Goal: Information Seeking & Learning: Check status

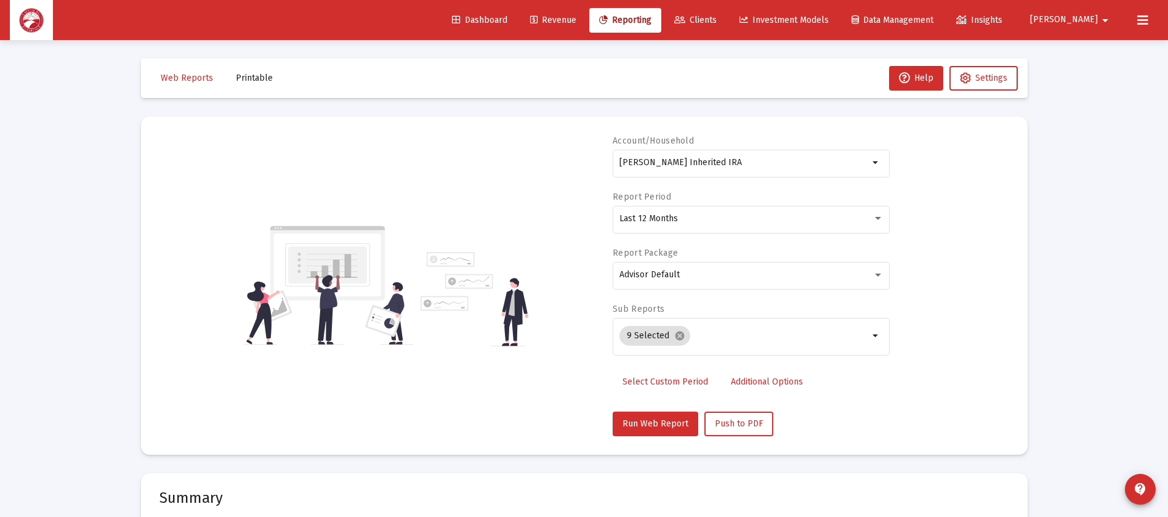
select select "View all"
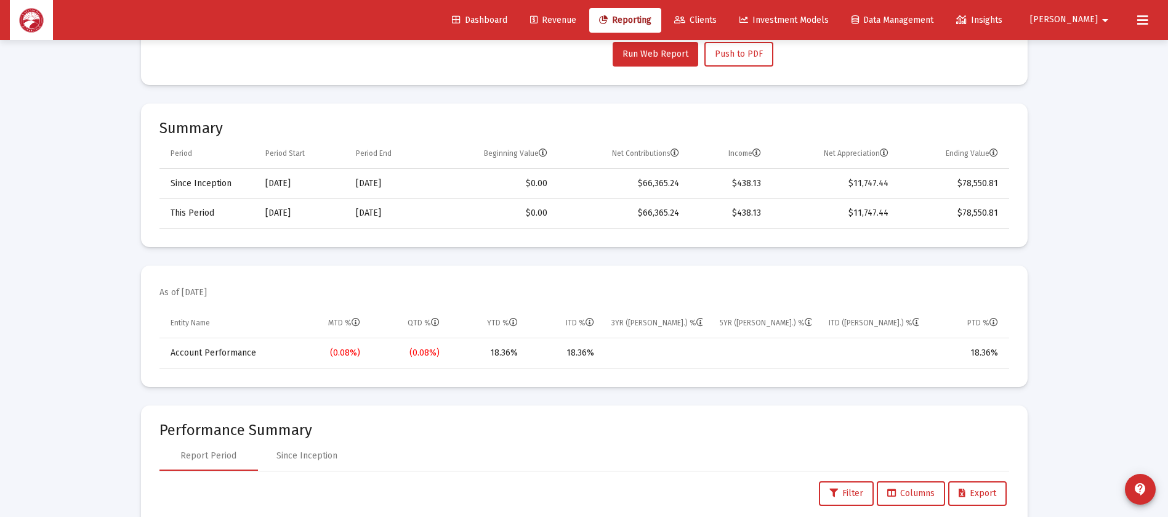
click at [685, 17] on icon at bounding box center [679, 20] width 11 height 9
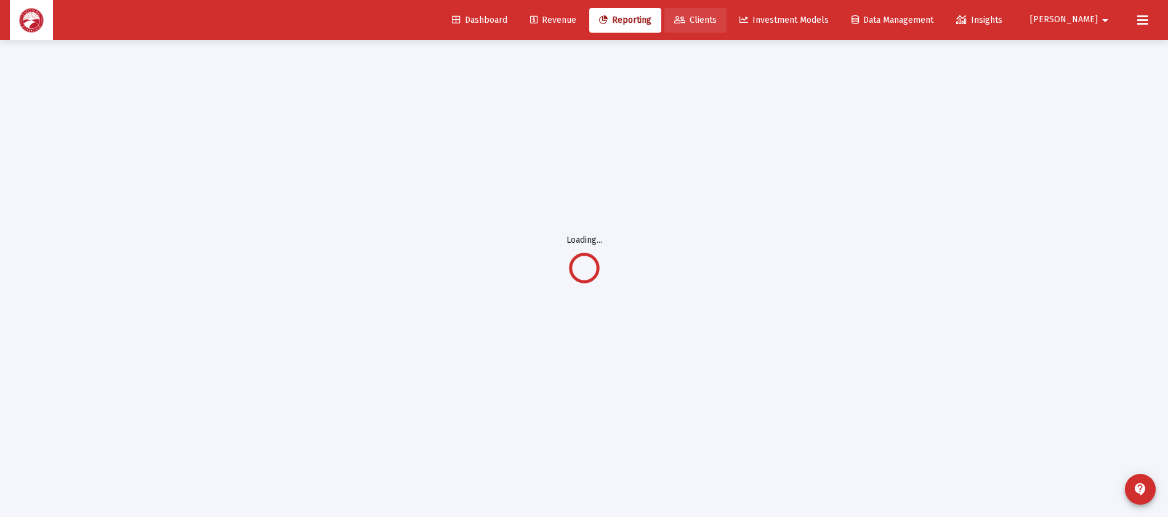
scroll to position [40, 0]
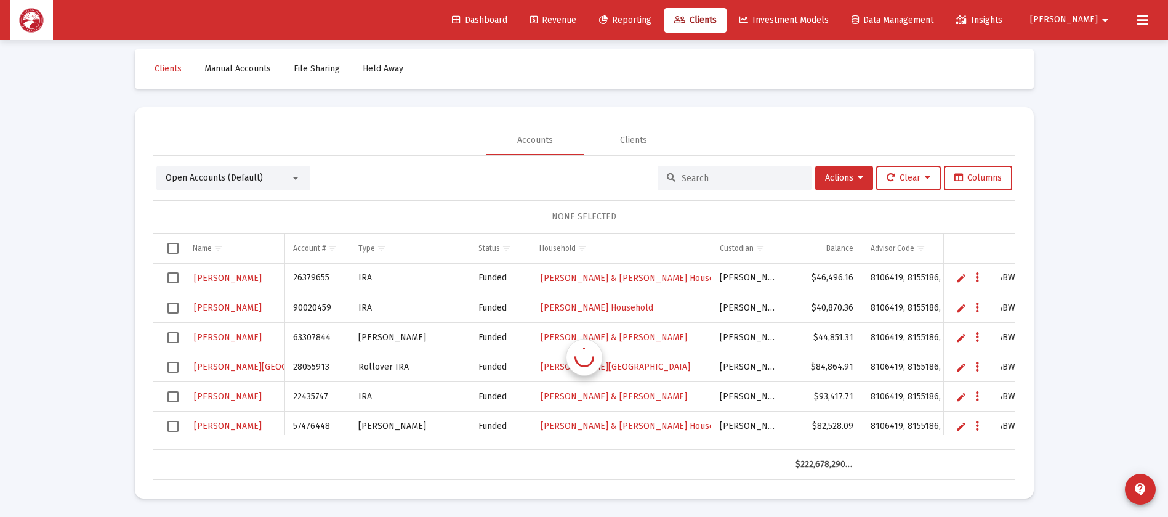
scroll to position [9, 0]
click at [737, 173] on input at bounding box center [742, 178] width 121 height 10
type input "[PERSON_NAME]"
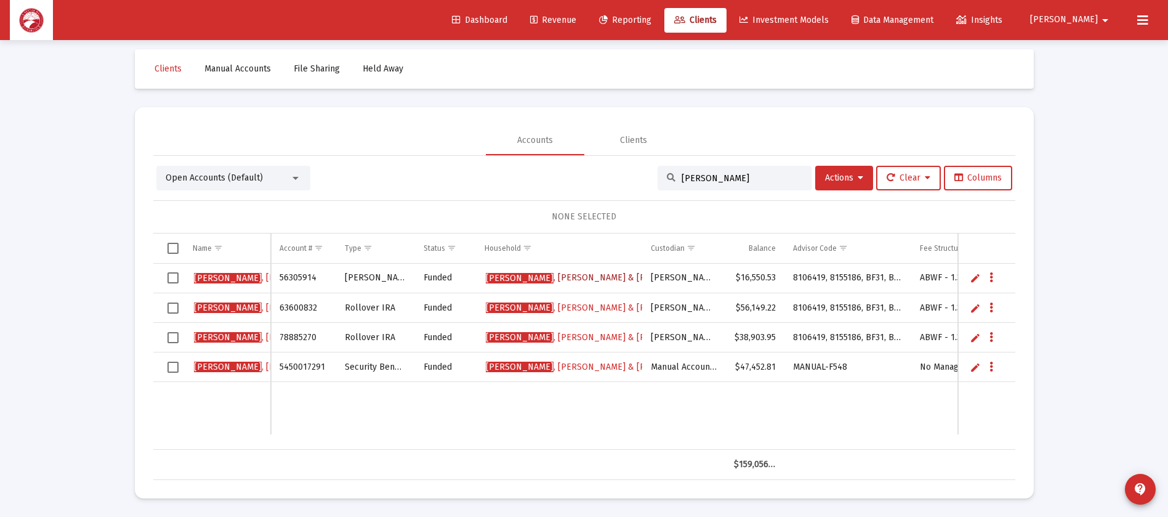
click at [589, 273] on span "[PERSON_NAME] & [PERSON_NAME]" at bounding box center [595, 277] width 219 height 10
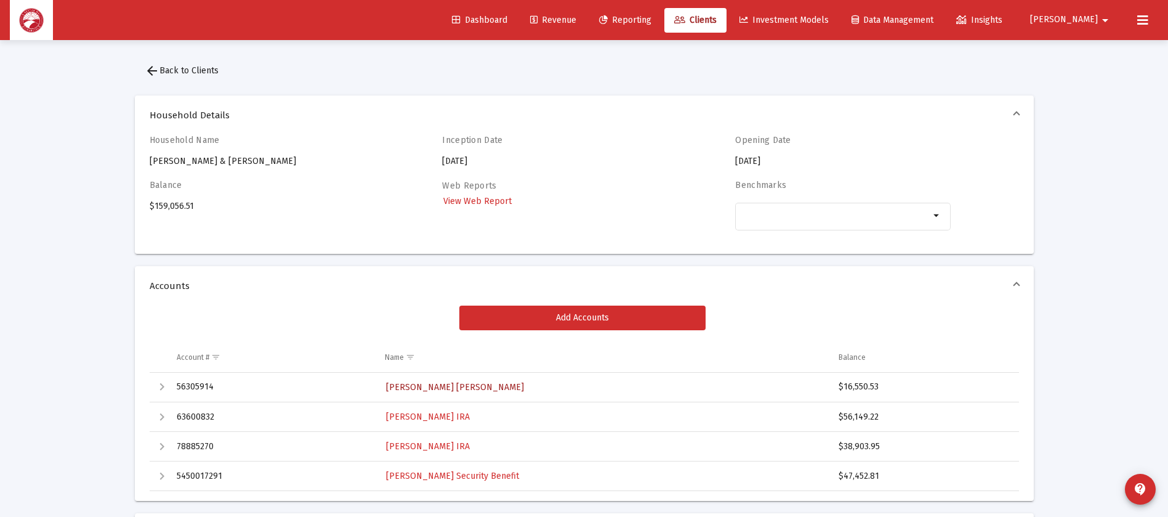
click at [445, 388] on span "[PERSON_NAME] [PERSON_NAME]" at bounding box center [455, 387] width 138 height 10
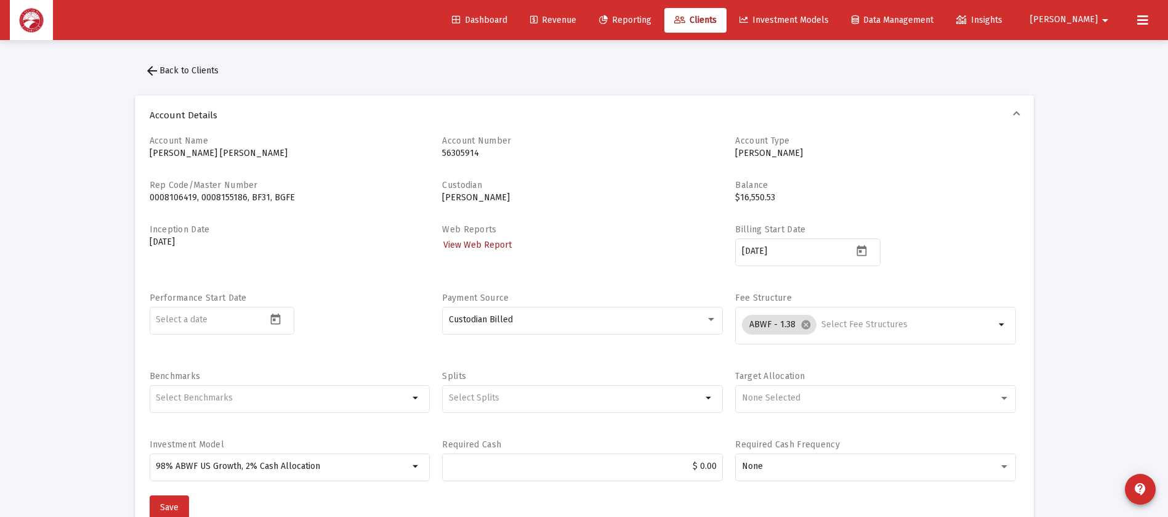
click at [485, 244] on span "View Web Report" at bounding box center [477, 244] width 68 height 10
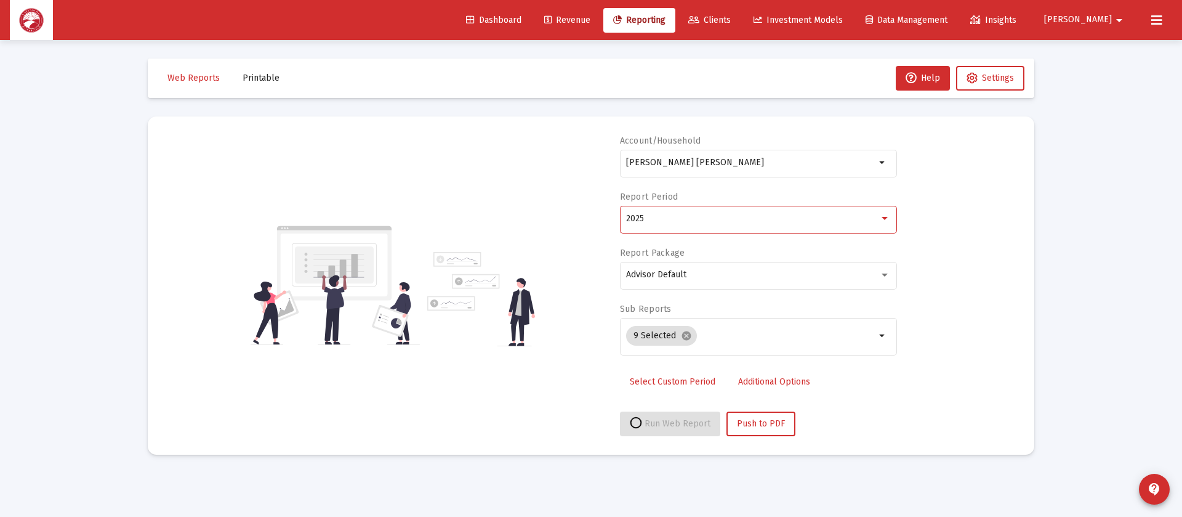
click at [678, 219] on div "2025" at bounding box center [752, 219] width 253 height 10
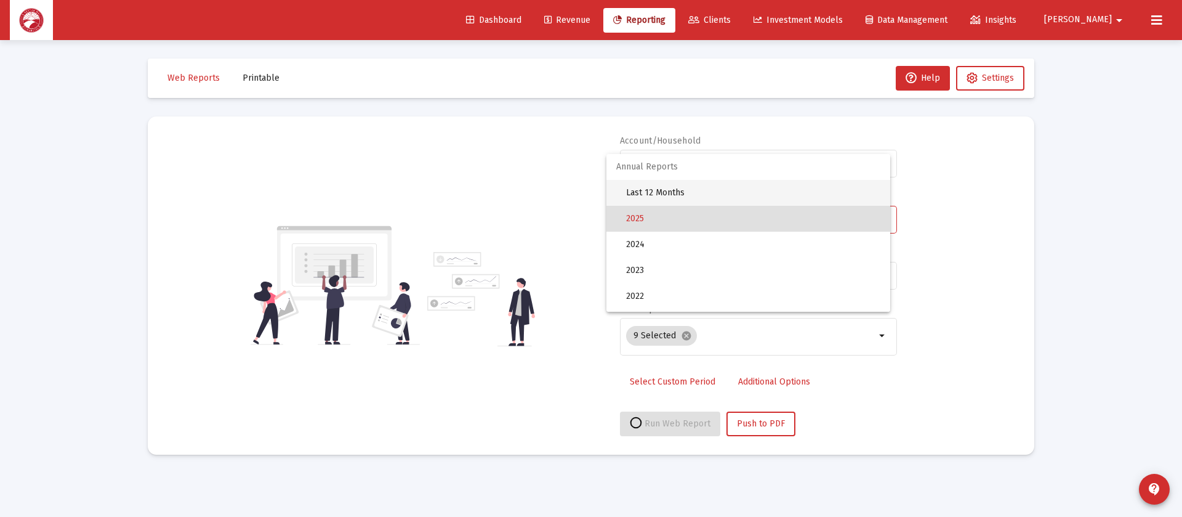
click at [745, 190] on span "Last 12 Months" at bounding box center [753, 193] width 254 height 26
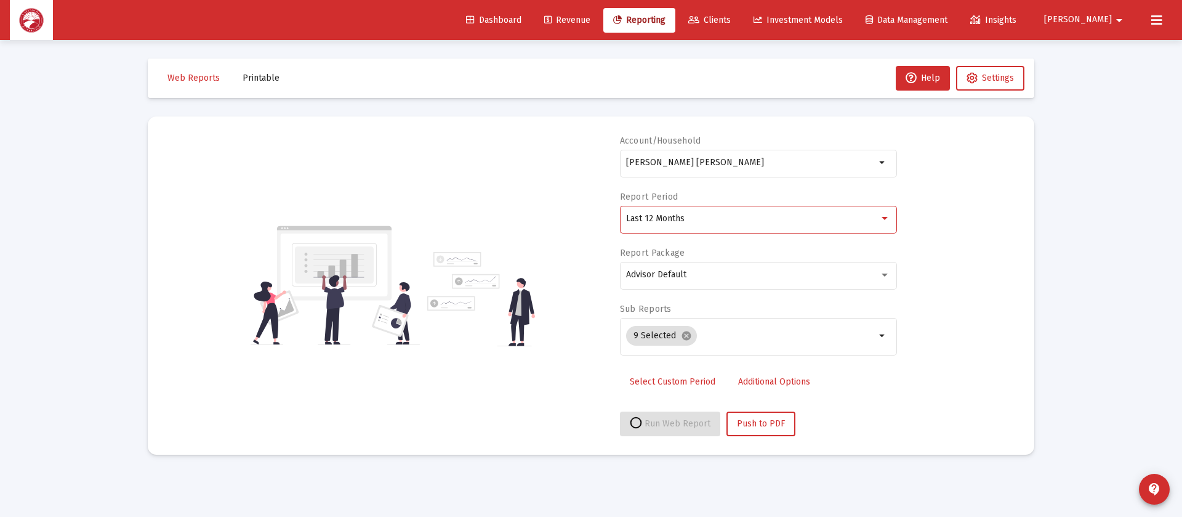
select select "View all"
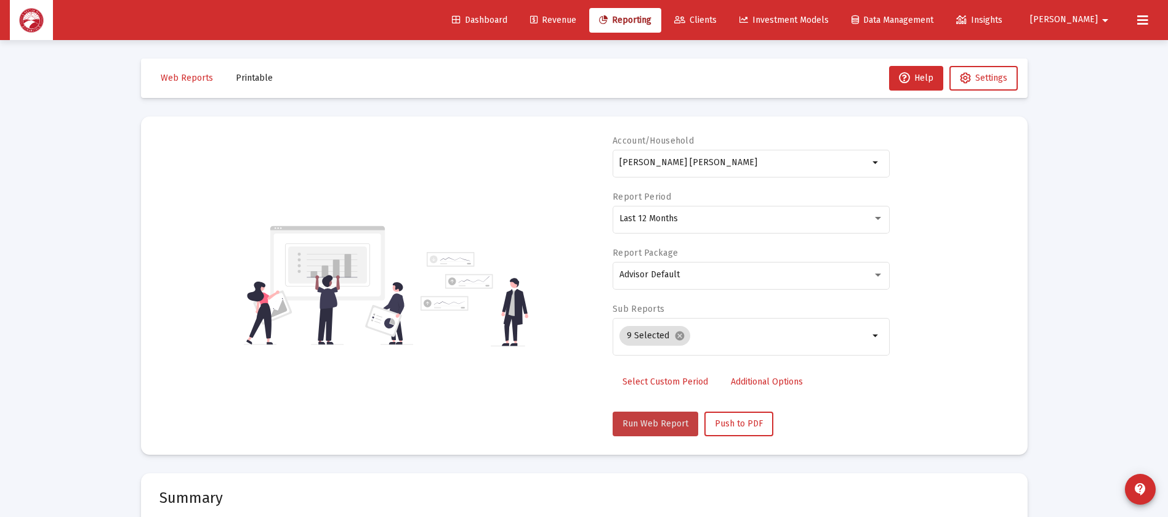
click at [676, 416] on button "Run Web Report" at bounding box center [656, 423] width 86 height 25
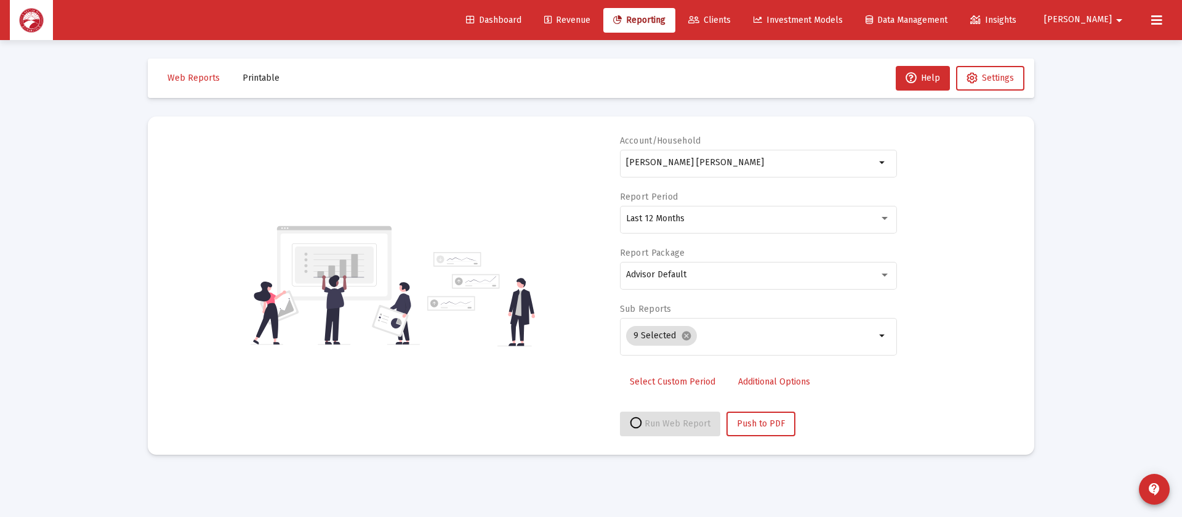
select select "View all"
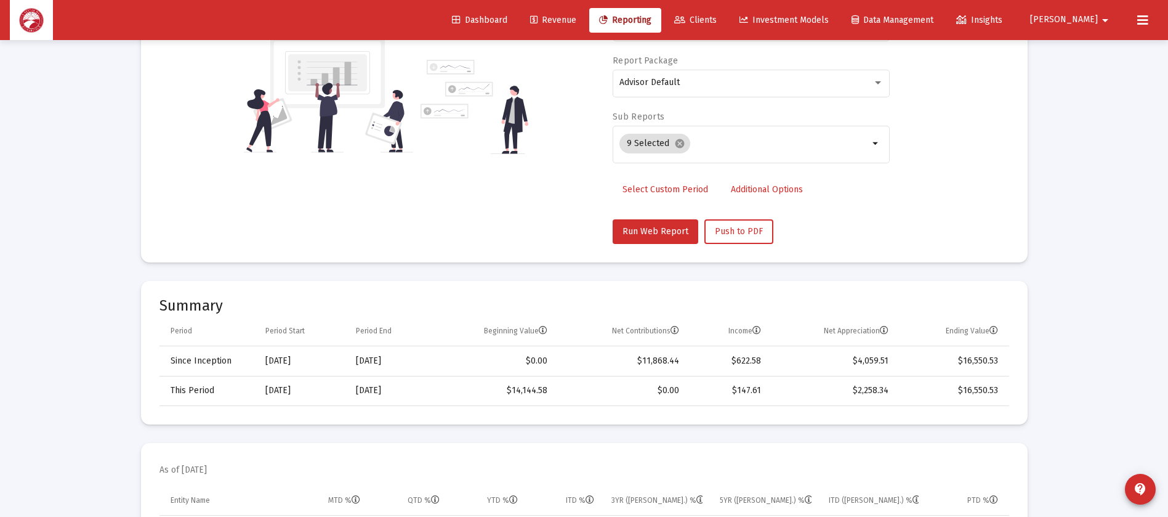
scroll to position [369, 0]
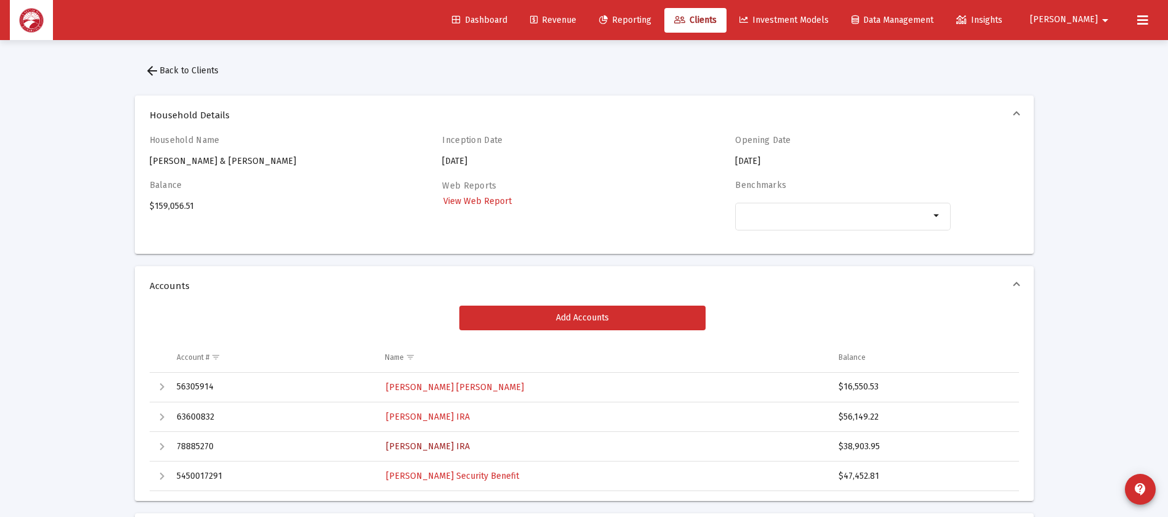
click at [450, 445] on span "[PERSON_NAME] IRA" at bounding box center [428, 446] width 84 height 10
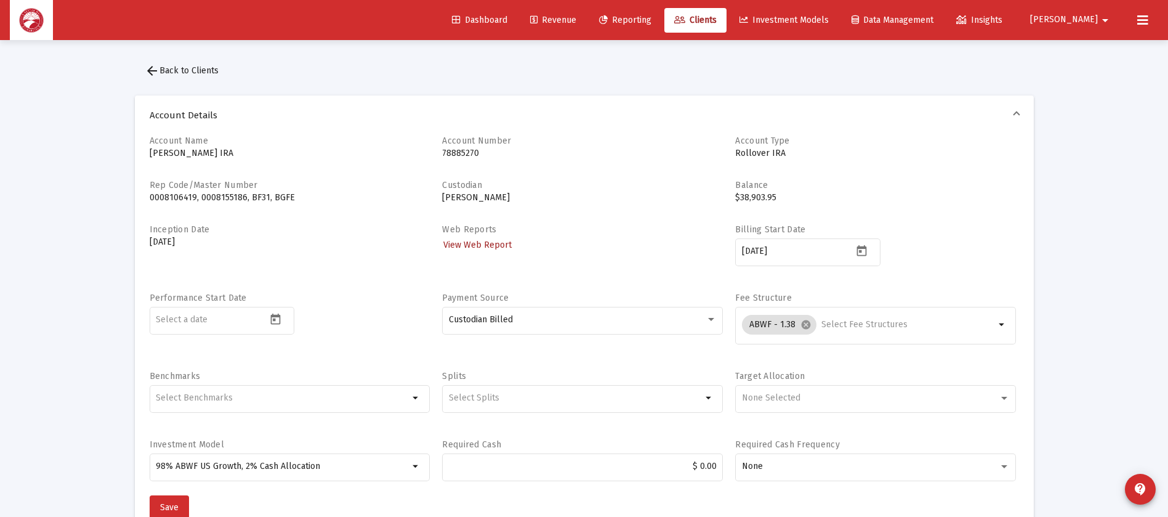
click at [474, 241] on span "View Web Report" at bounding box center [477, 244] width 68 height 10
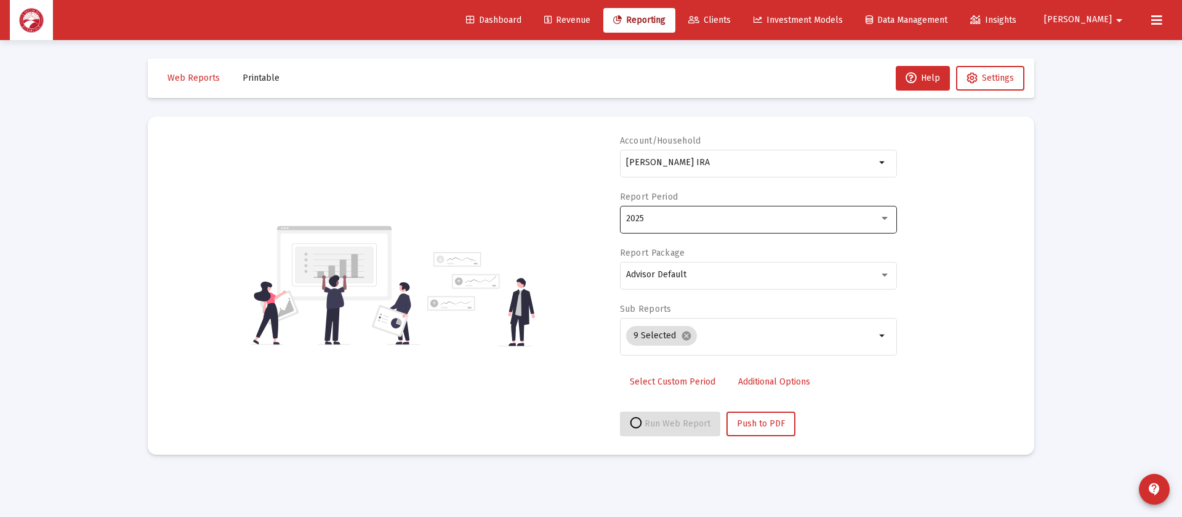
click at [688, 212] on div "2025" at bounding box center [758, 218] width 264 height 30
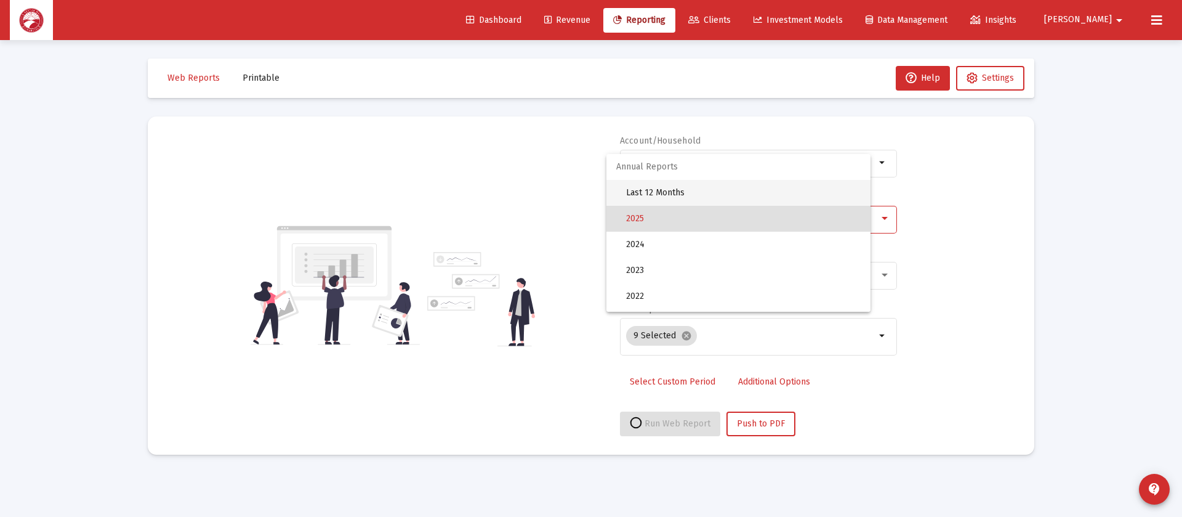
click at [720, 190] on span "Last 12 Months" at bounding box center [743, 193] width 235 height 26
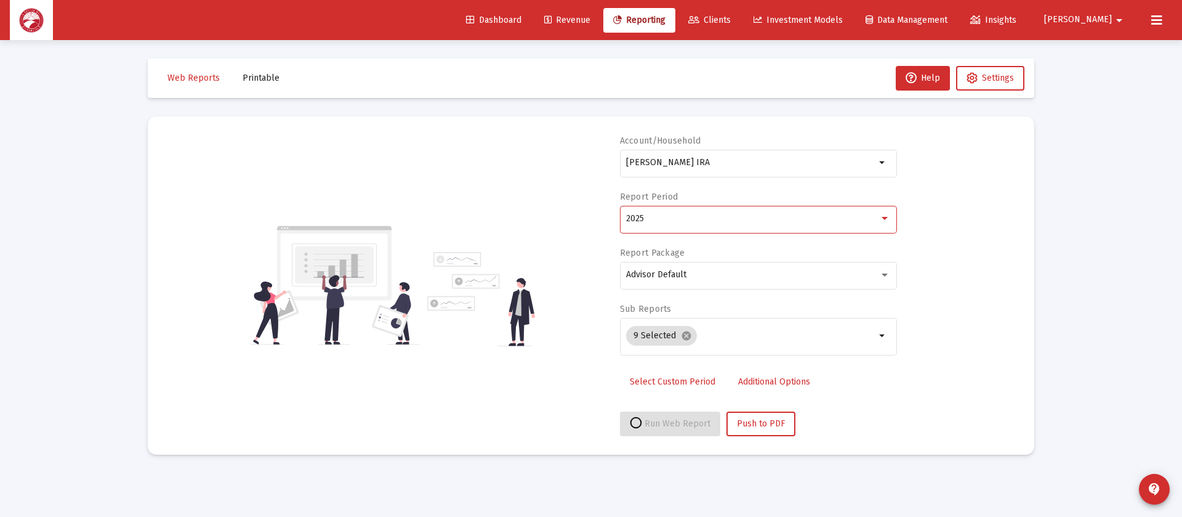
select select "View all"
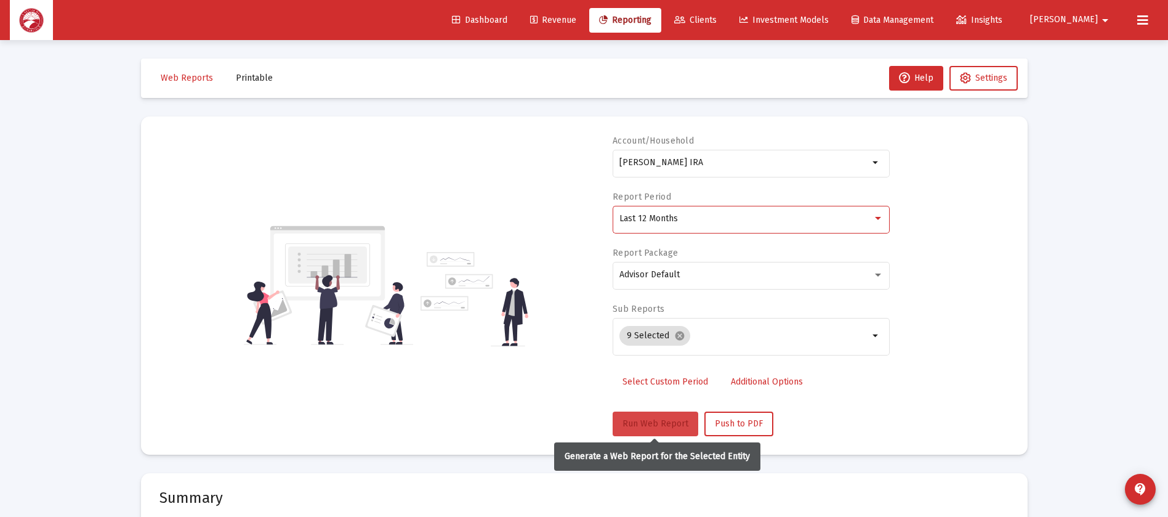
click at [638, 424] on span "Run Web Report" at bounding box center [655, 423] width 66 height 10
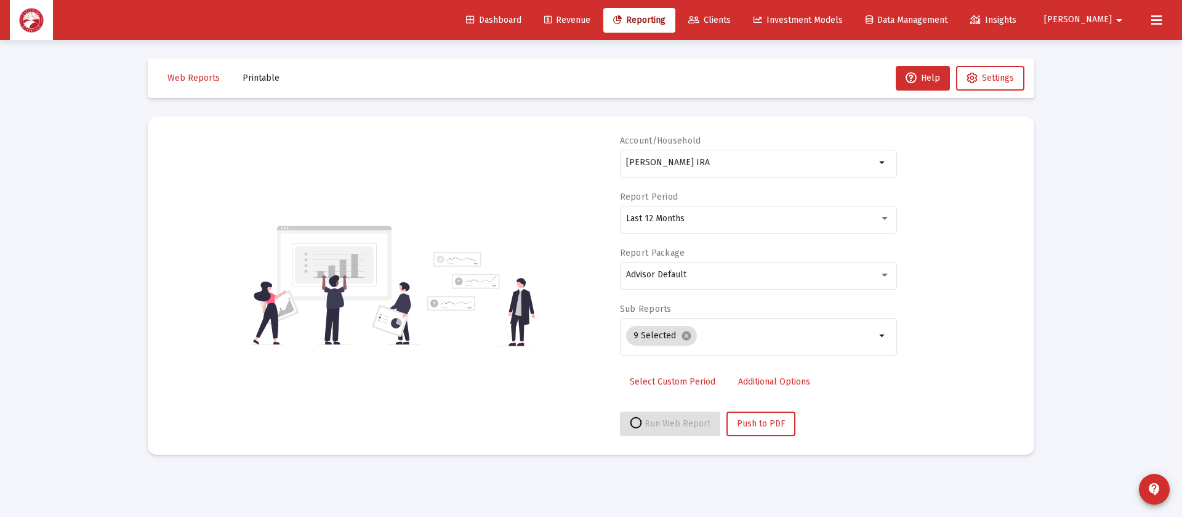
select select "View all"
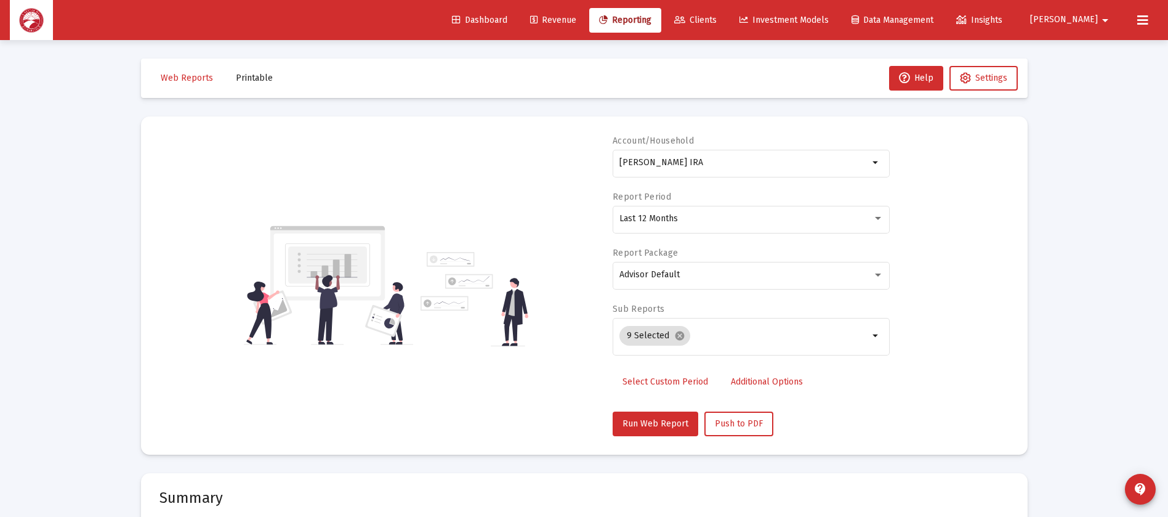
scroll to position [369, 0]
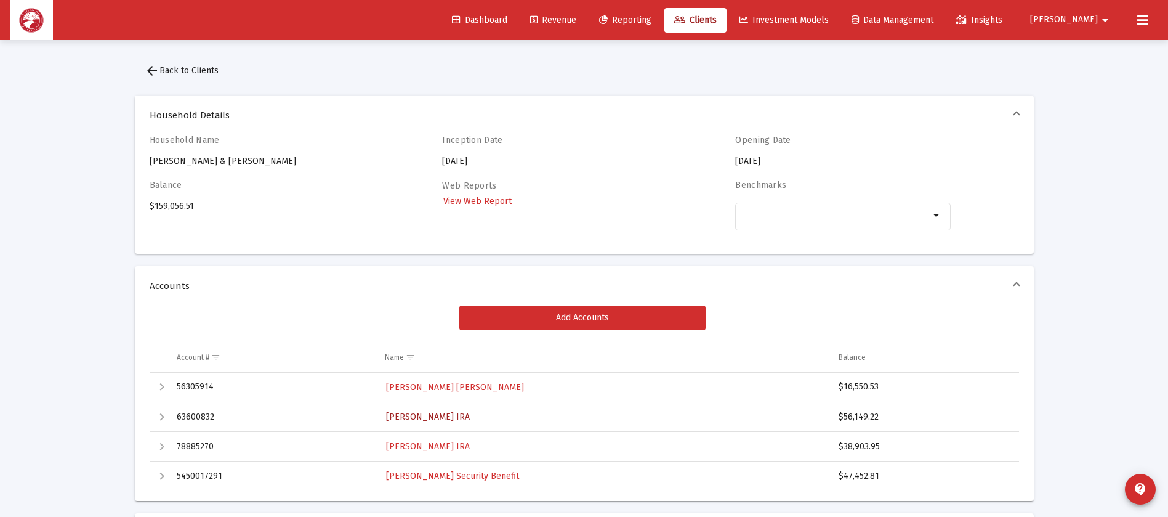
click at [436, 409] on link "[PERSON_NAME] IRA" at bounding box center [428, 417] width 86 height 18
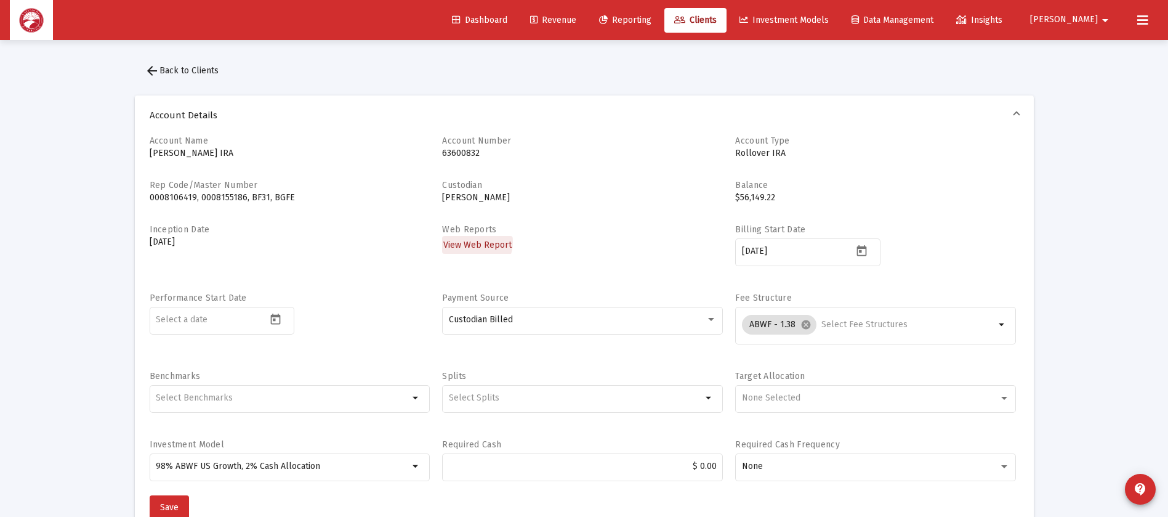
click at [471, 241] on span "View Web Report" at bounding box center [477, 244] width 68 height 10
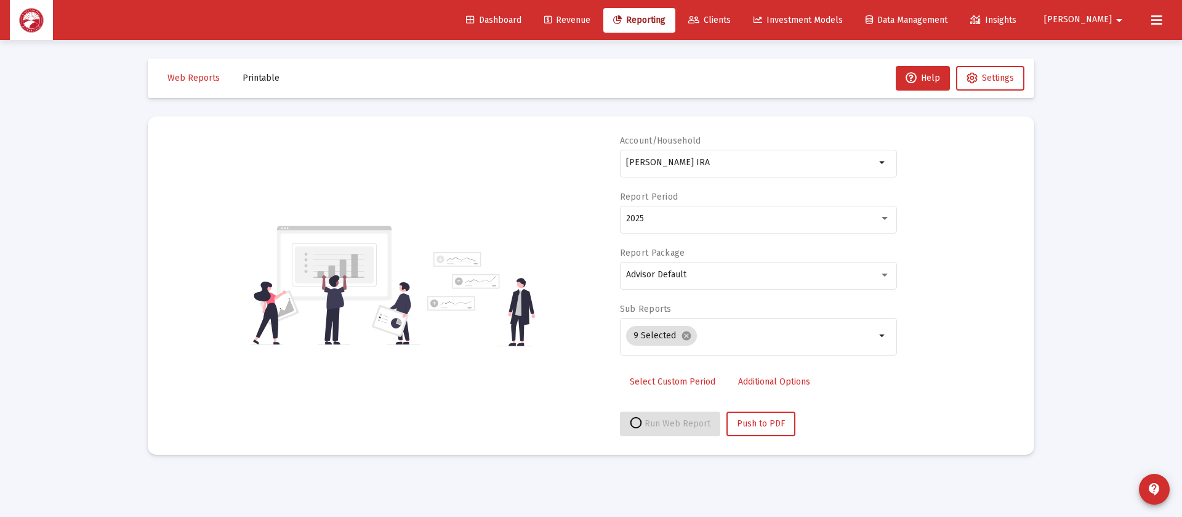
select select "View all"
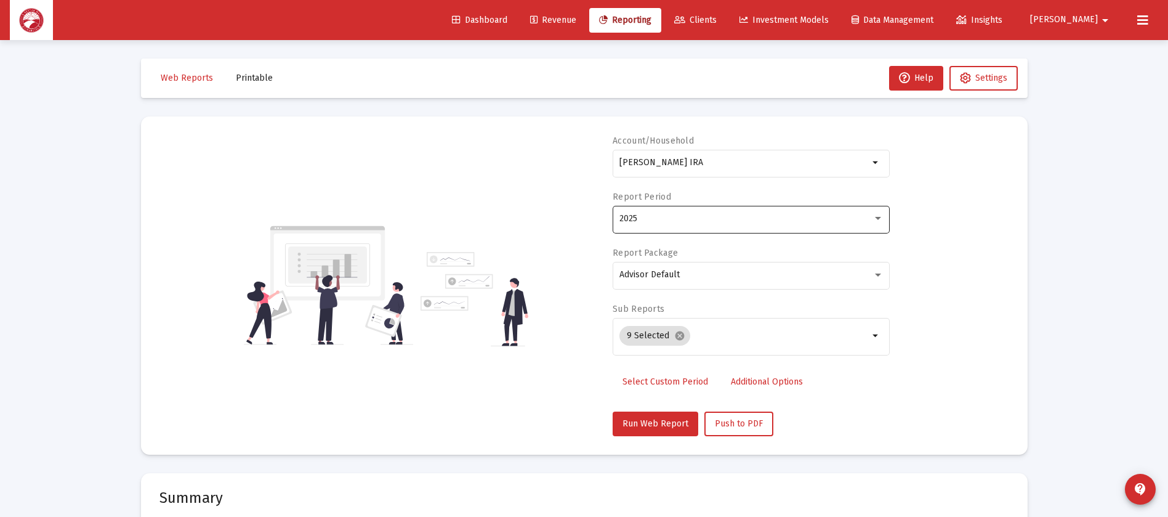
click at [664, 219] on div "2025" at bounding box center [745, 219] width 253 height 10
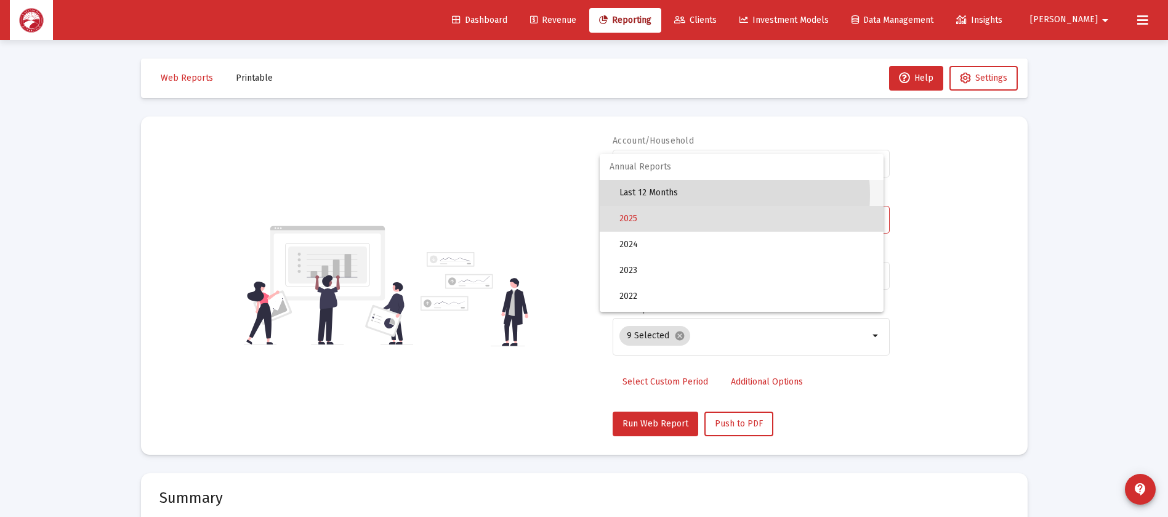
click at [694, 195] on span "Last 12 Months" at bounding box center [746, 193] width 254 height 26
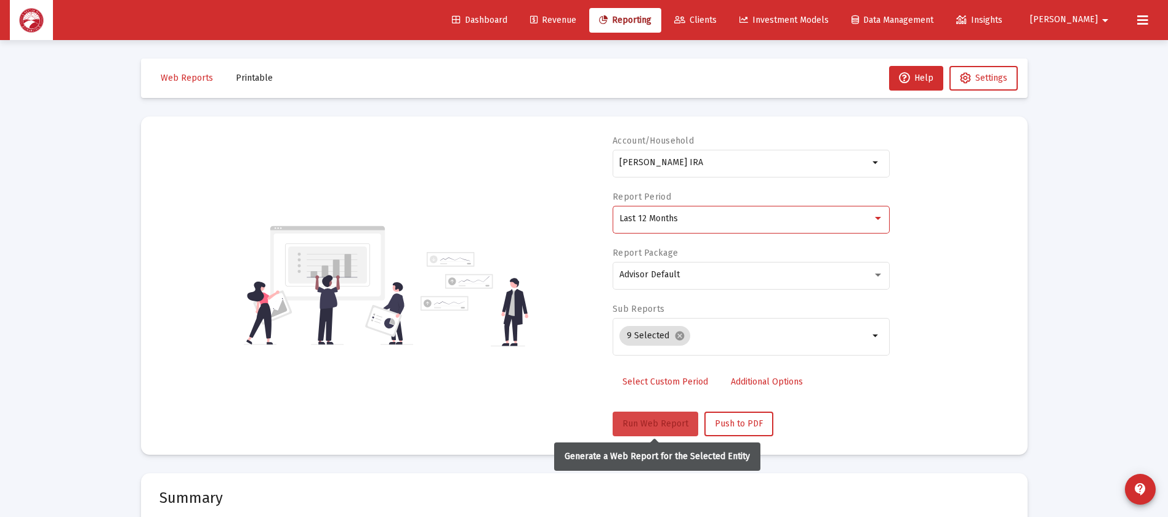
click at [648, 432] on button "Run Web Report" at bounding box center [656, 423] width 86 height 25
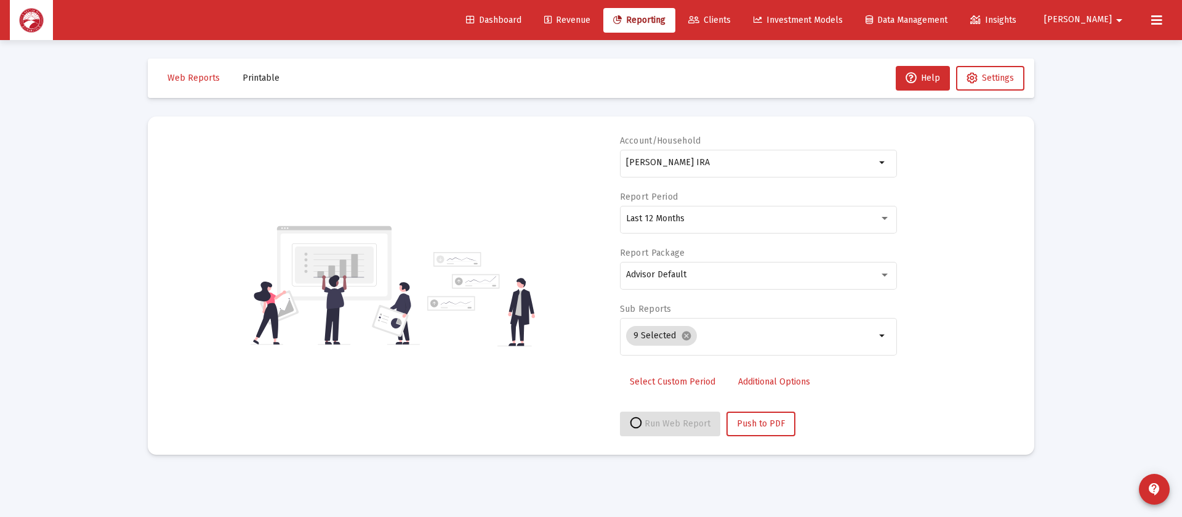
select select "View all"
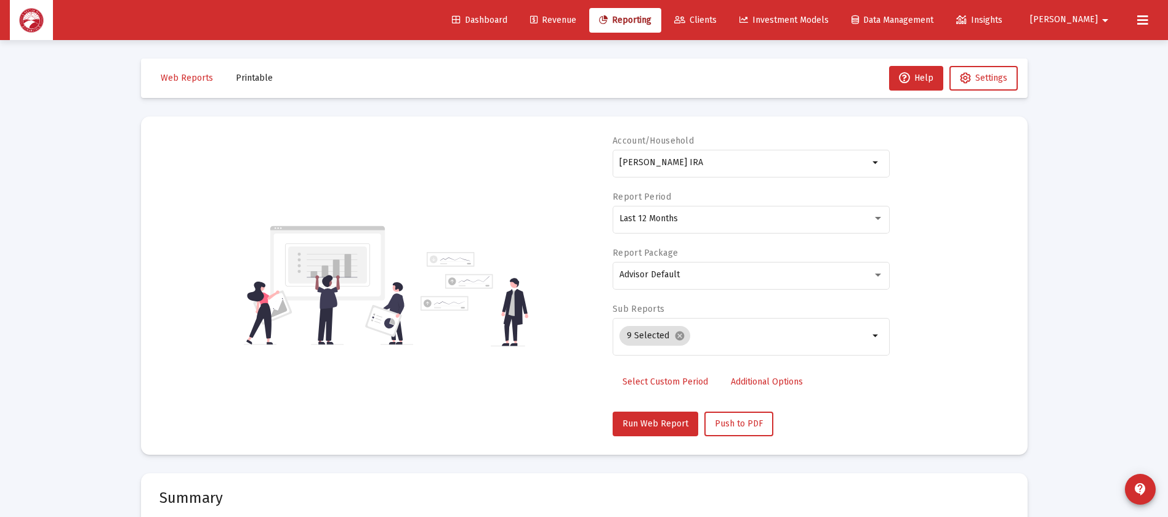
scroll to position [277, 0]
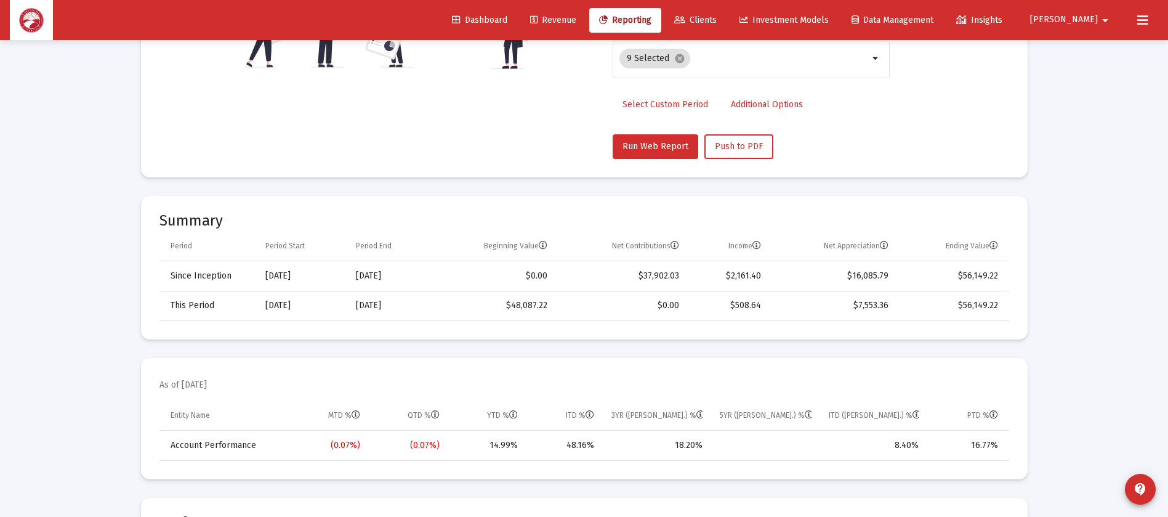
drag, startPoint x: 393, startPoint y: 265, endPoint x: 1036, endPoint y: 306, distance: 644.6
drag, startPoint x: 1036, startPoint y: 306, endPoint x: 1069, endPoint y: 242, distance: 71.9
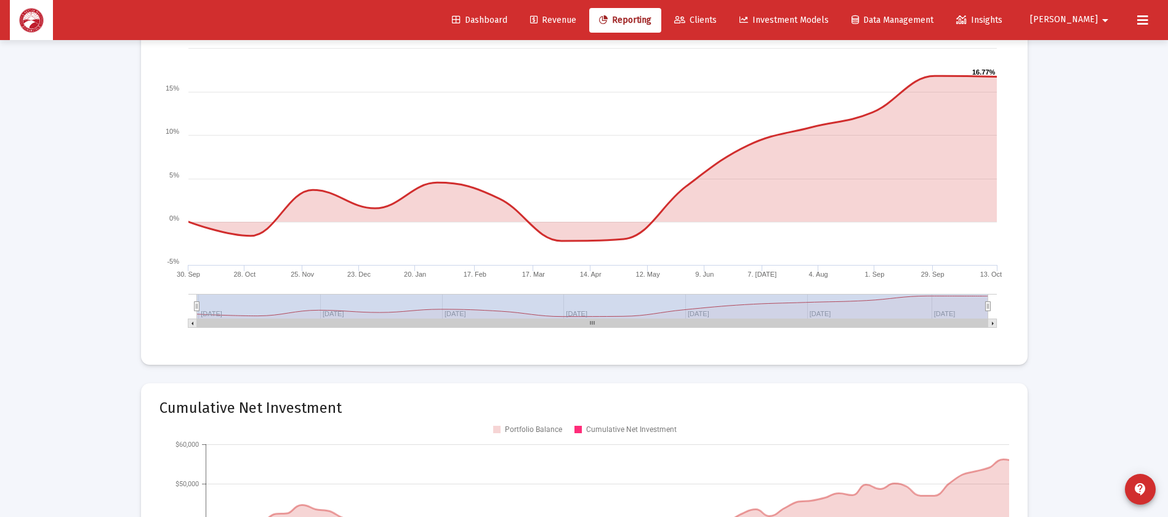
scroll to position [2219, 0]
